Goal: Information Seeking & Learning: Learn about a topic

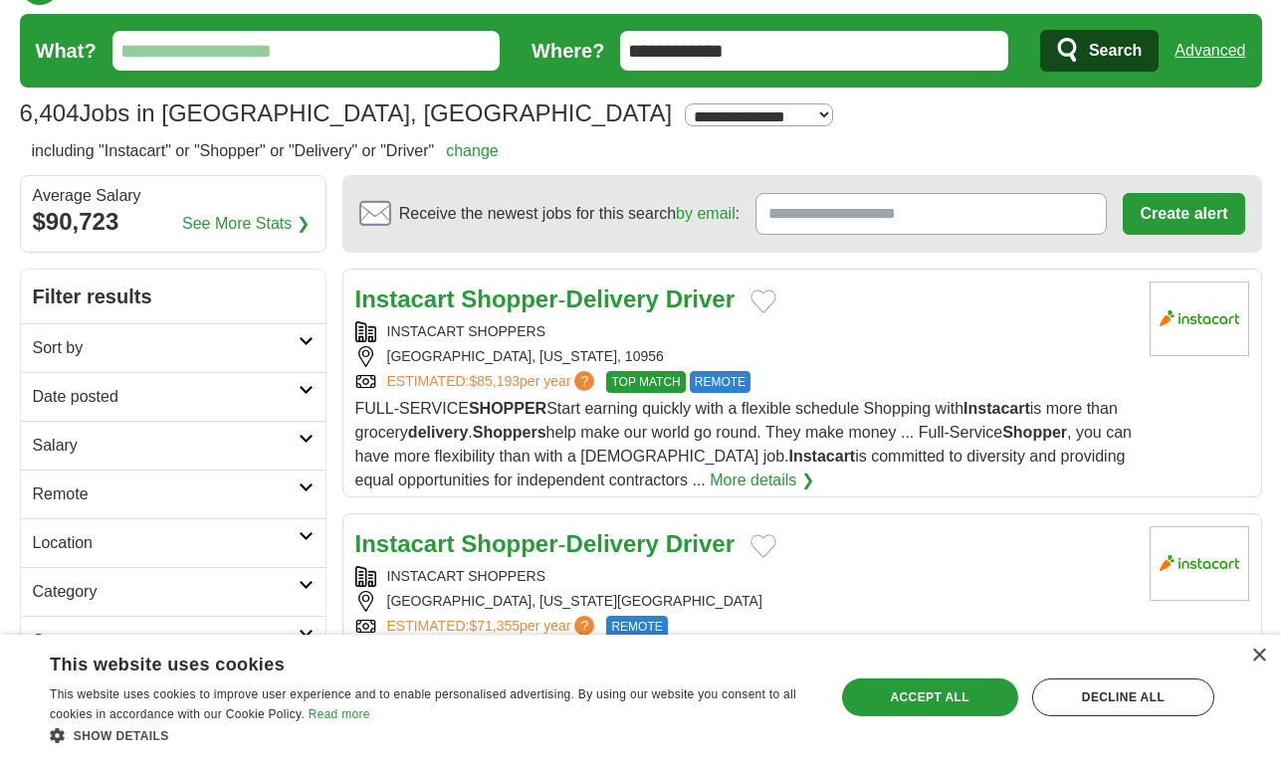
scroll to position [31, 0]
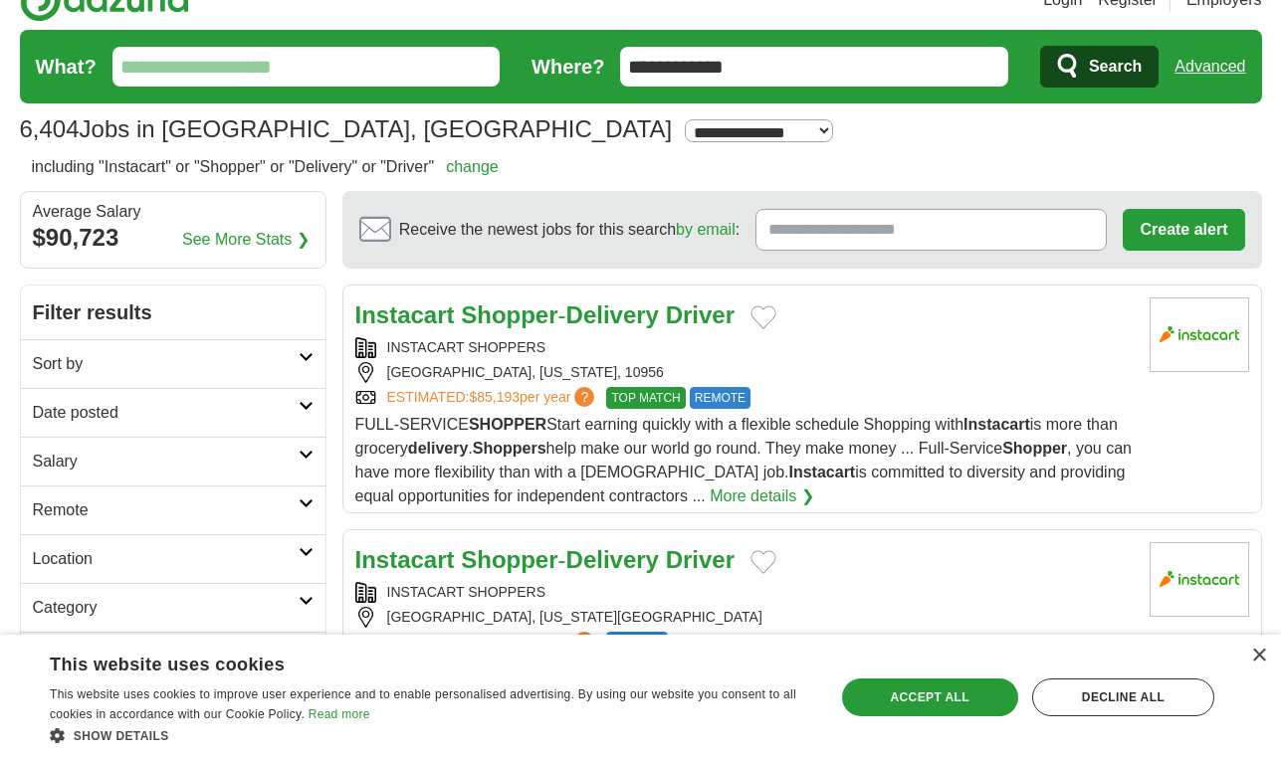
click at [799, 494] on link "More details ❯" at bounding box center [762, 497] width 104 height 24
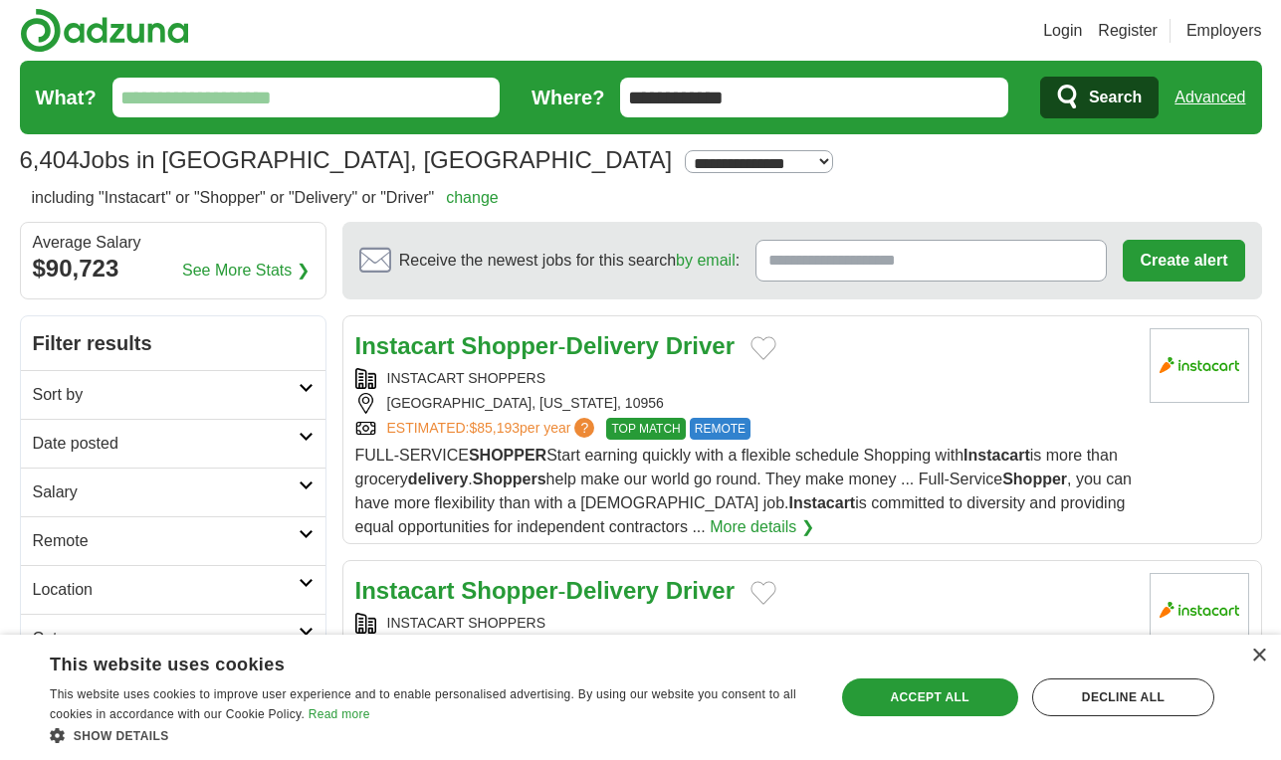
scroll to position [0, 0]
click at [116, 31] on img at bounding box center [104, 30] width 169 height 45
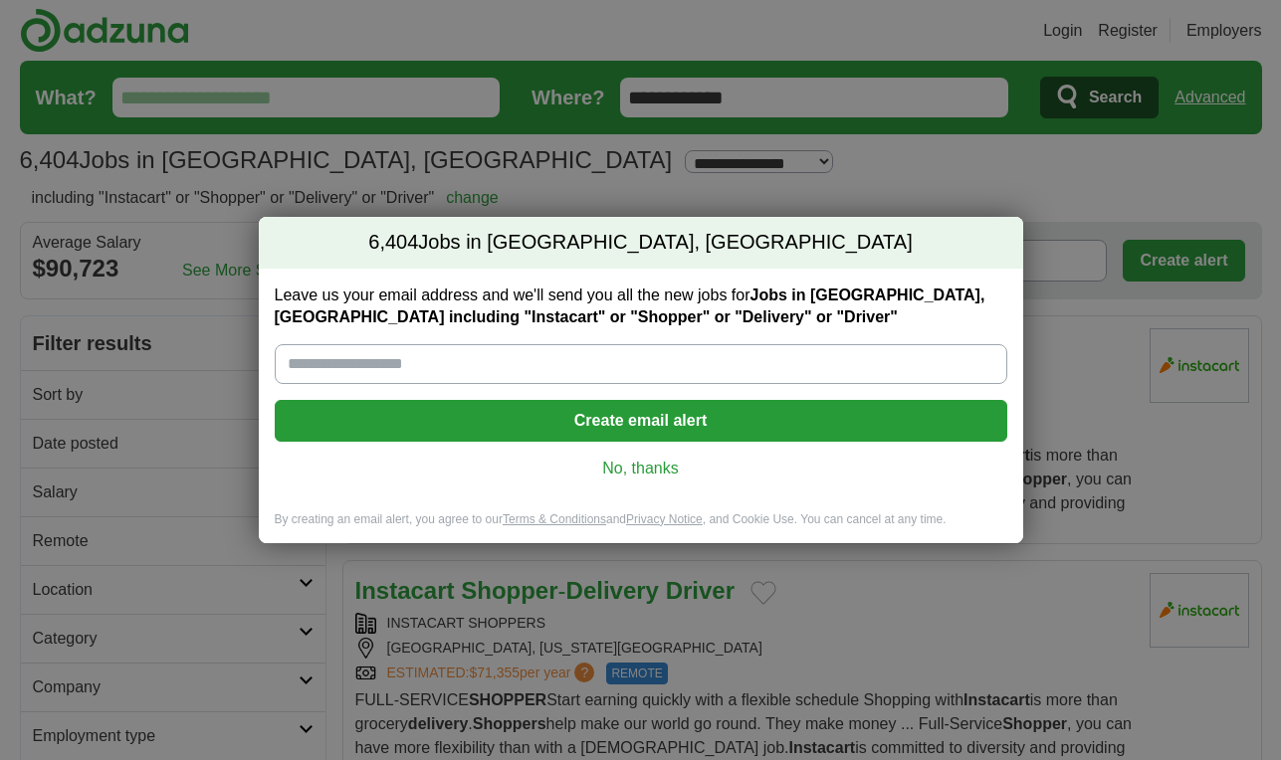
click at [617, 468] on link "No, thanks" at bounding box center [641, 469] width 701 height 22
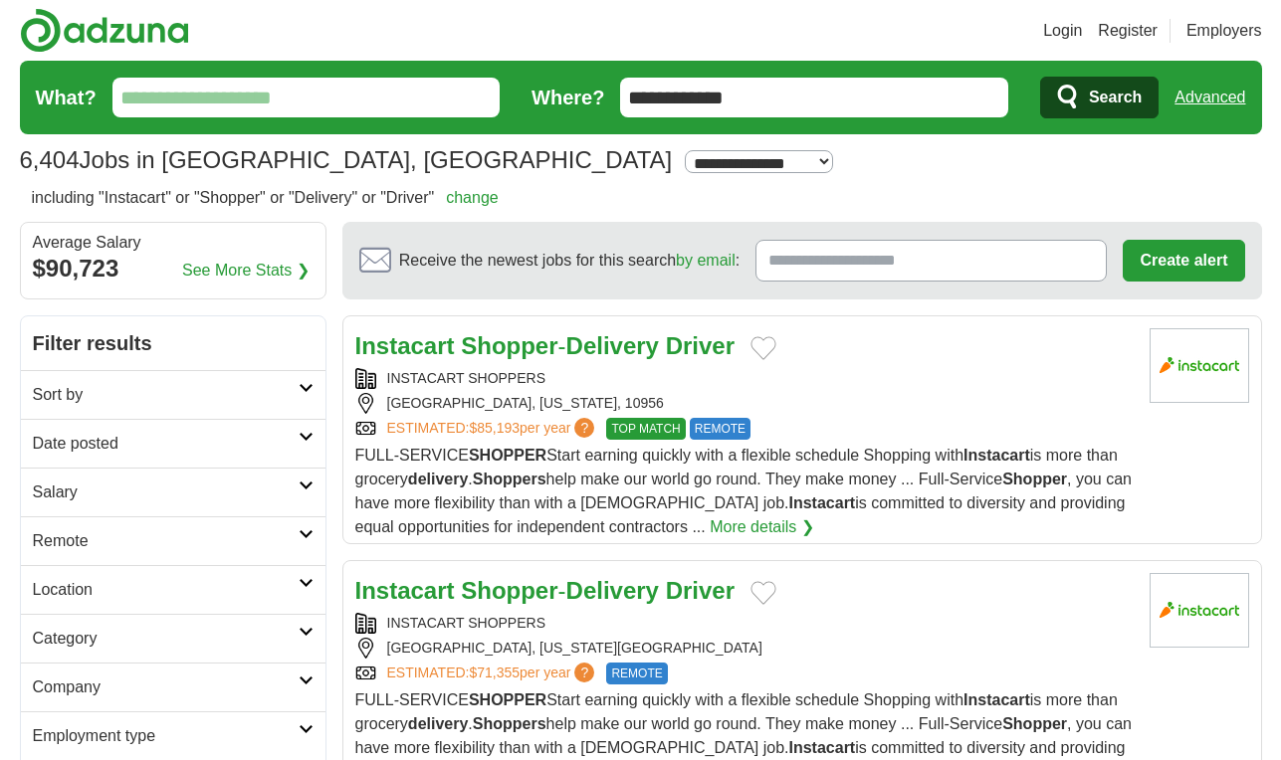
select select "**"
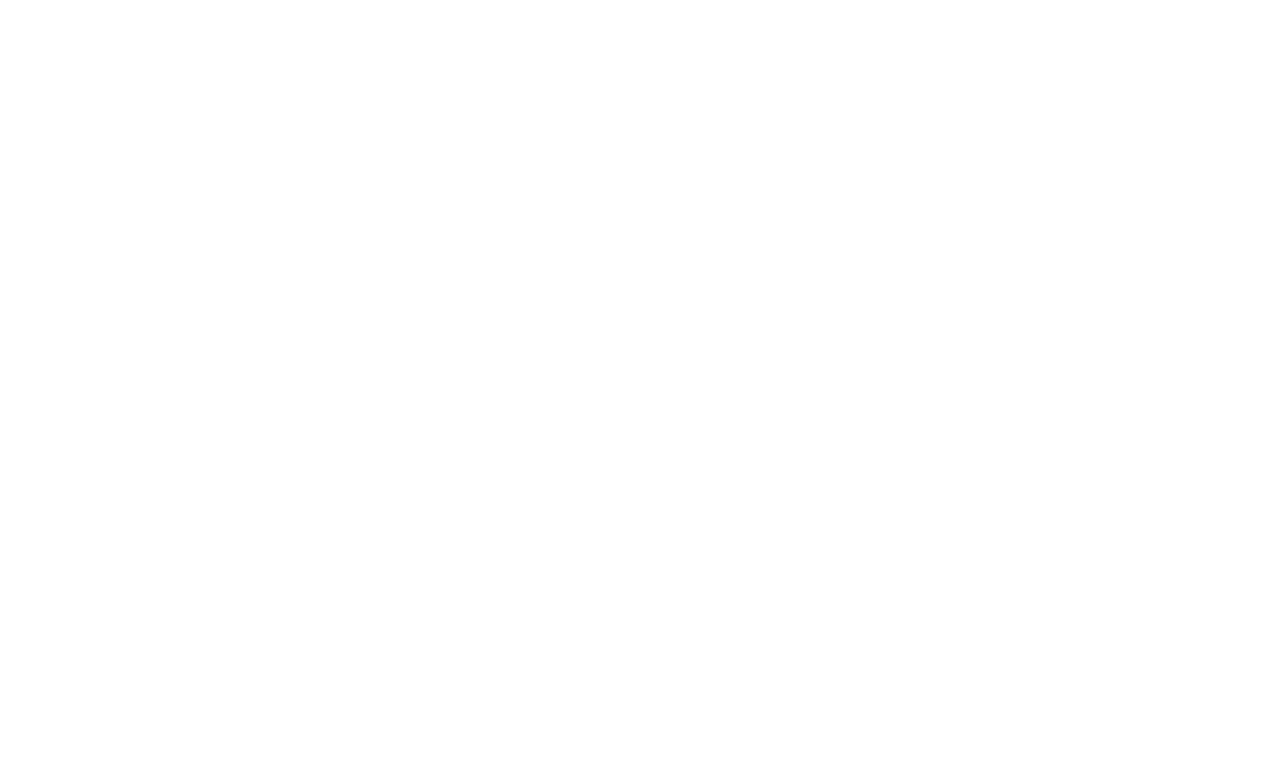
scroll to position [3304, 0]
